Goal: Transaction & Acquisition: Purchase product/service

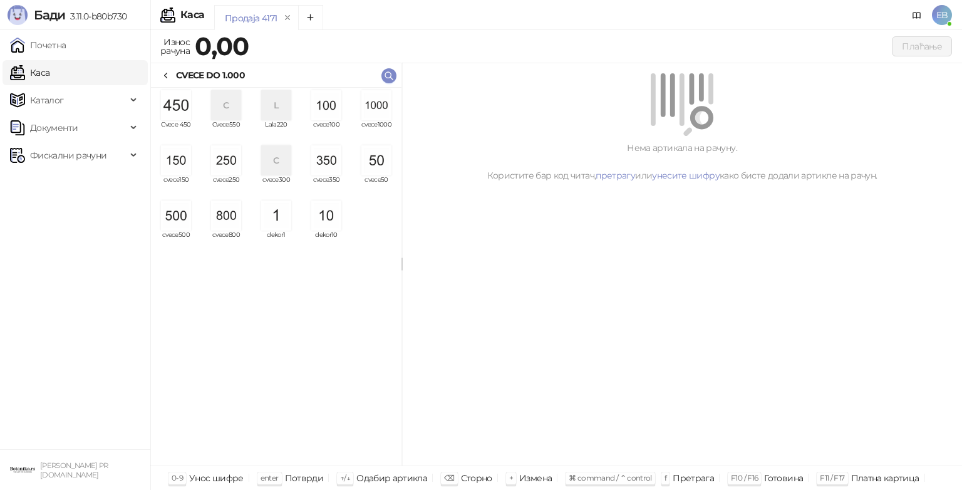
click at [379, 113] on img "grid" at bounding box center [377, 105] width 30 height 30
click at [383, 102] on img "grid" at bounding box center [377, 105] width 30 height 30
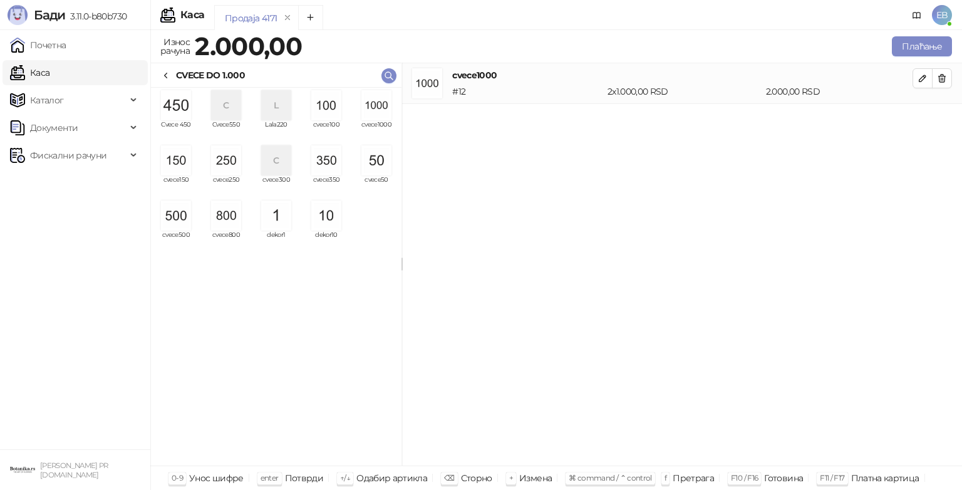
click at [332, 157] on img "grid" at bounding box center [326, 160] width 30 height 30
click at [375, 162] on img "grid" at bounding box center [377, 160] width 30 height 30
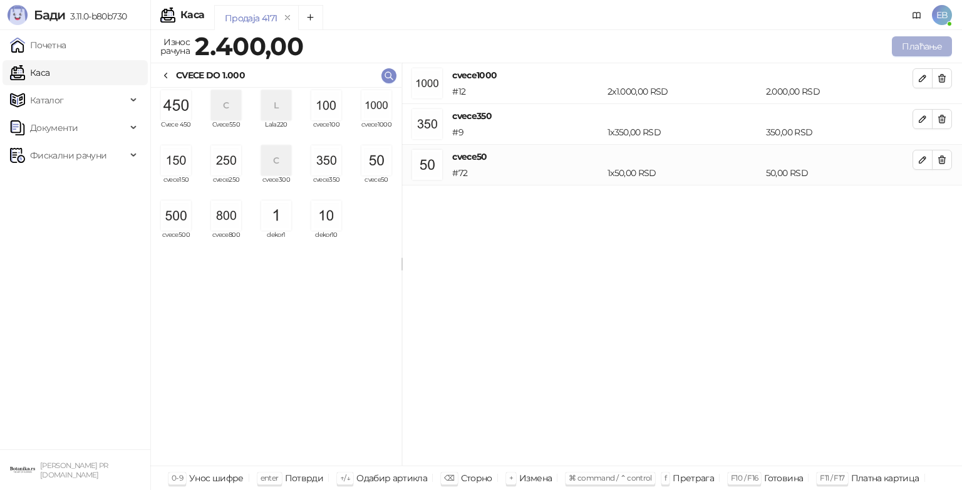
click at [917, 45] on button "Плаћање" at bounding box center [922, 46] width 60 height 20
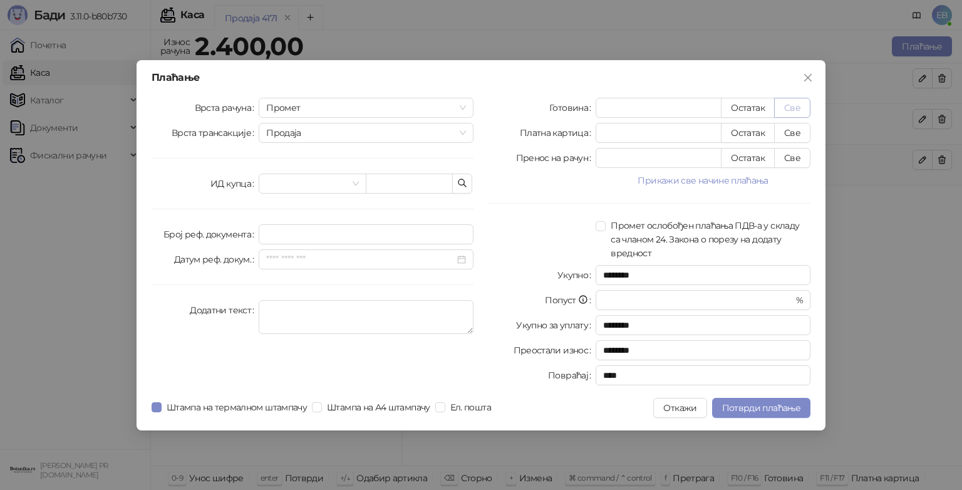
click at [791, 102] on button "Све" at bounding box center [792, 108] width 36 height 20
type input "****"
click at [766, 408] on span "Потврди плаћање" at bounding box center [761, 407] width 78 height 11
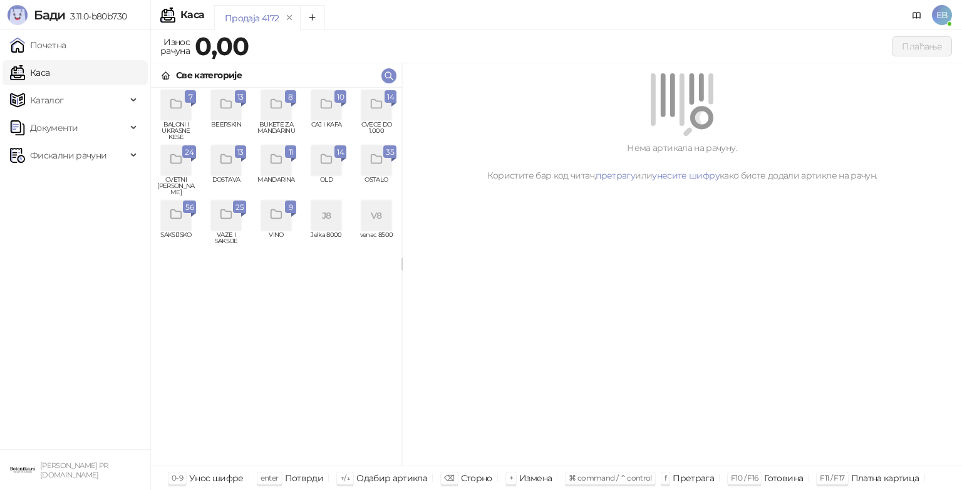
click at [381, 105] on icon "grid" at bounding box center [376, 104] width 11 height 9
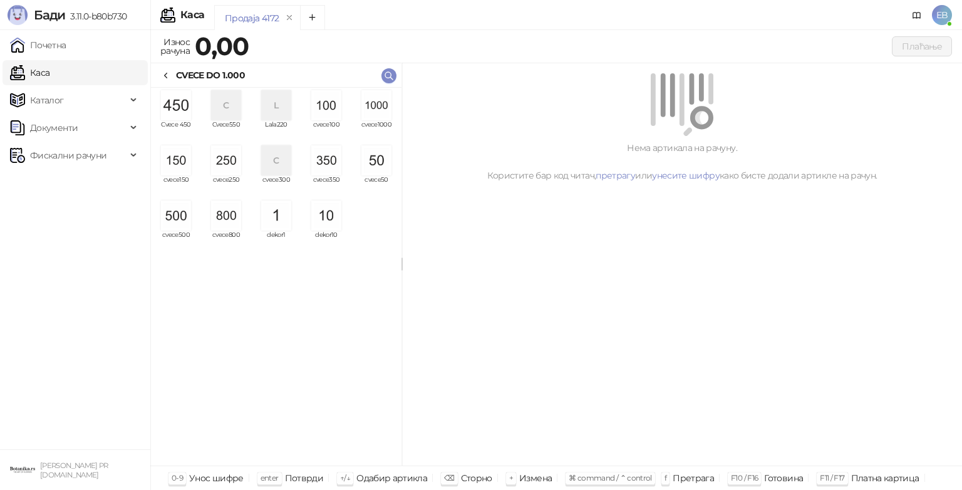
click at [330, 167] on img "grid" at bounding box center [326, 160] width 30 height 30
click at [366, 169] on img "grid" at bounding box center [377, 160] width 30 height 30
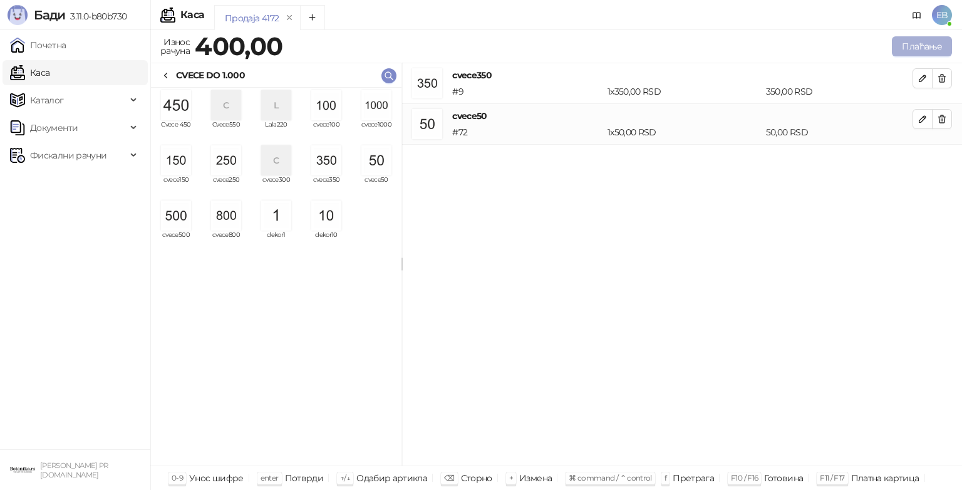
click at [935, 48] on button "Плаћање" at bounding box center [922, 46] width 60 height 20
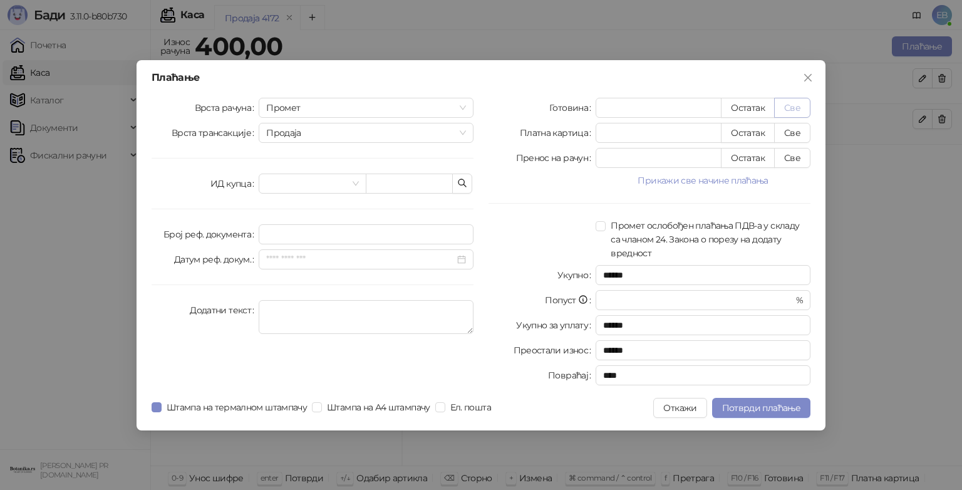
click at [788, 109] on button "Све" at bounding box center [792, 108] width 36 height 20
type input "***"
type input "****"
click at [792, 399] on button "Потврди плаћање" at bounding box center [761, 408] width 98 height 20
